Goal: Task Accomplishment & Management: Manage account settings

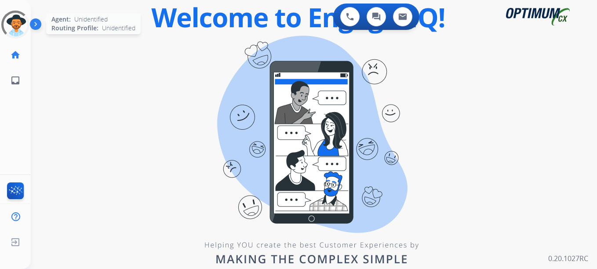
click at [13, 28] on div at bounding box center [15, 24] width 37 height 37
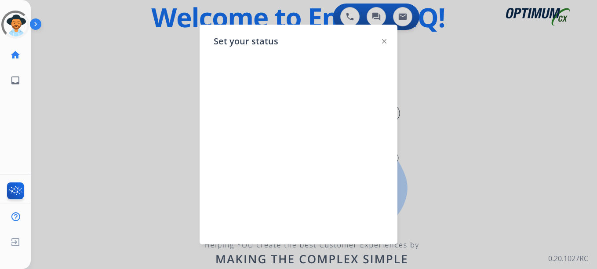
click at [381, 42] on div "Set your status" at bounding box center [298, 135] width 198 height 220
click at [395, 40] on div "Set your status" at bounding box center [298, 135] width 198 height 220
click at [381, 43] on div "Set your status" at bounding box center [298, 135] width 198 height 220
click at [383, 41] on img at bounding box center [384, 41] width 4 height 4
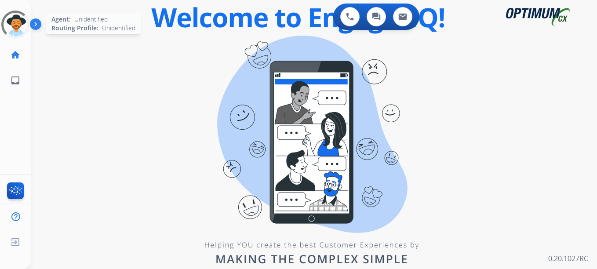
click at [15, 26] on div at bounding box center [15, 24] width 39 height 39
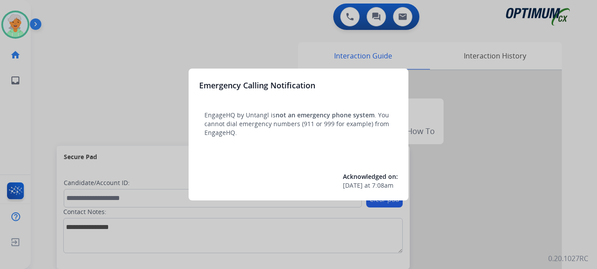
click at [6, 18] on div at bounding box center [298, 134] width 597 height 269
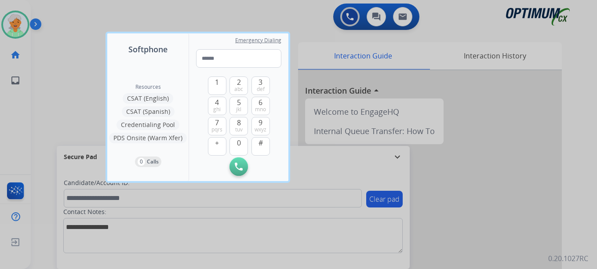
click at [9, 23] on div at bounding box center [298, 134] width 597 height 269
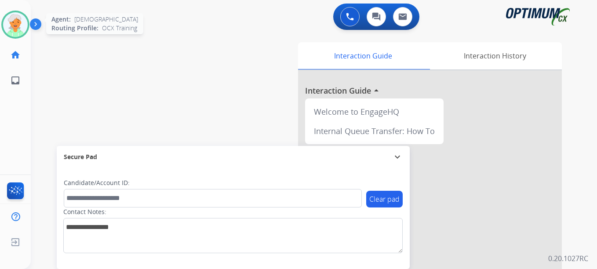
click at [23, 30] on img at bounding box center [15, 24] width 25 height 25
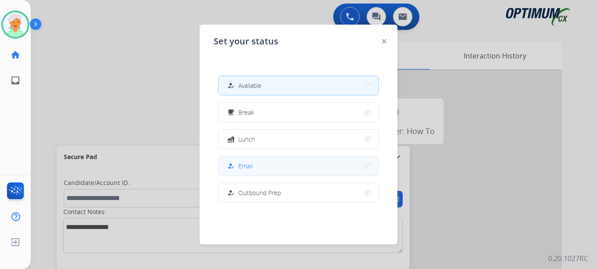
click at [236, 163] on div "how_to_reg" at bounding box center [231, 166] width 13 height 11
